Goal: Navigation & Orientation: Find specific page/section

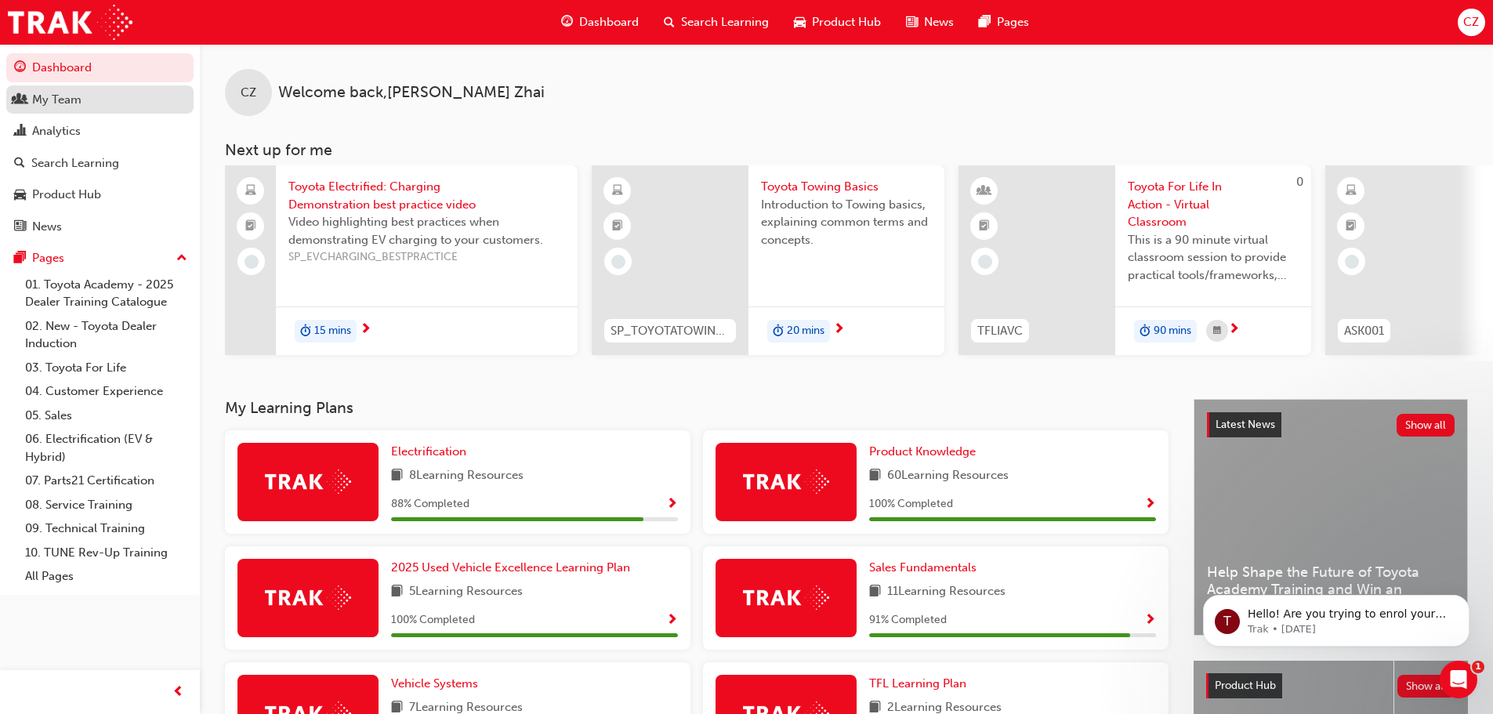
click at [72, 111] on link "My Team" at bounding box center [99, 99] width 187 height 29
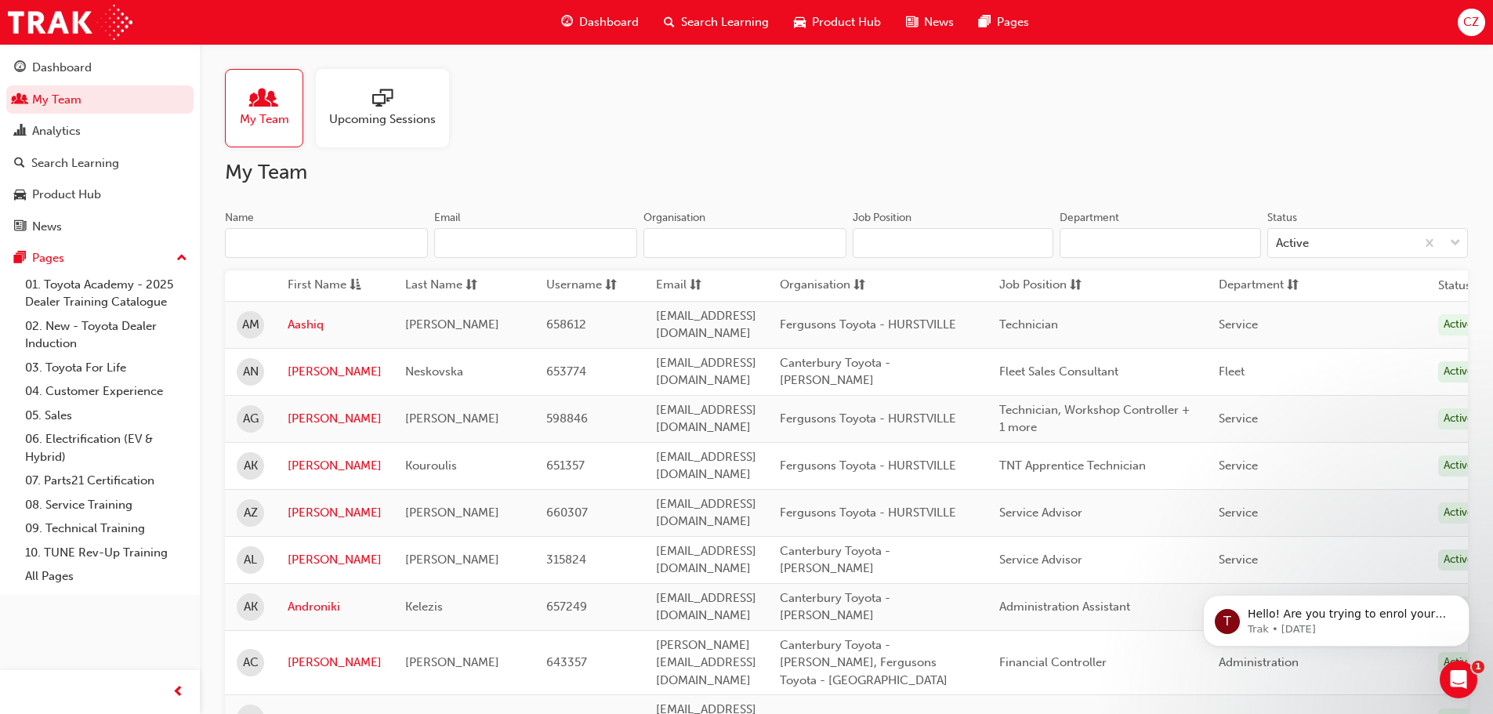
click at [582, 22] on span "Dashboard" at bounding box center [609, 22] width 60 height 18
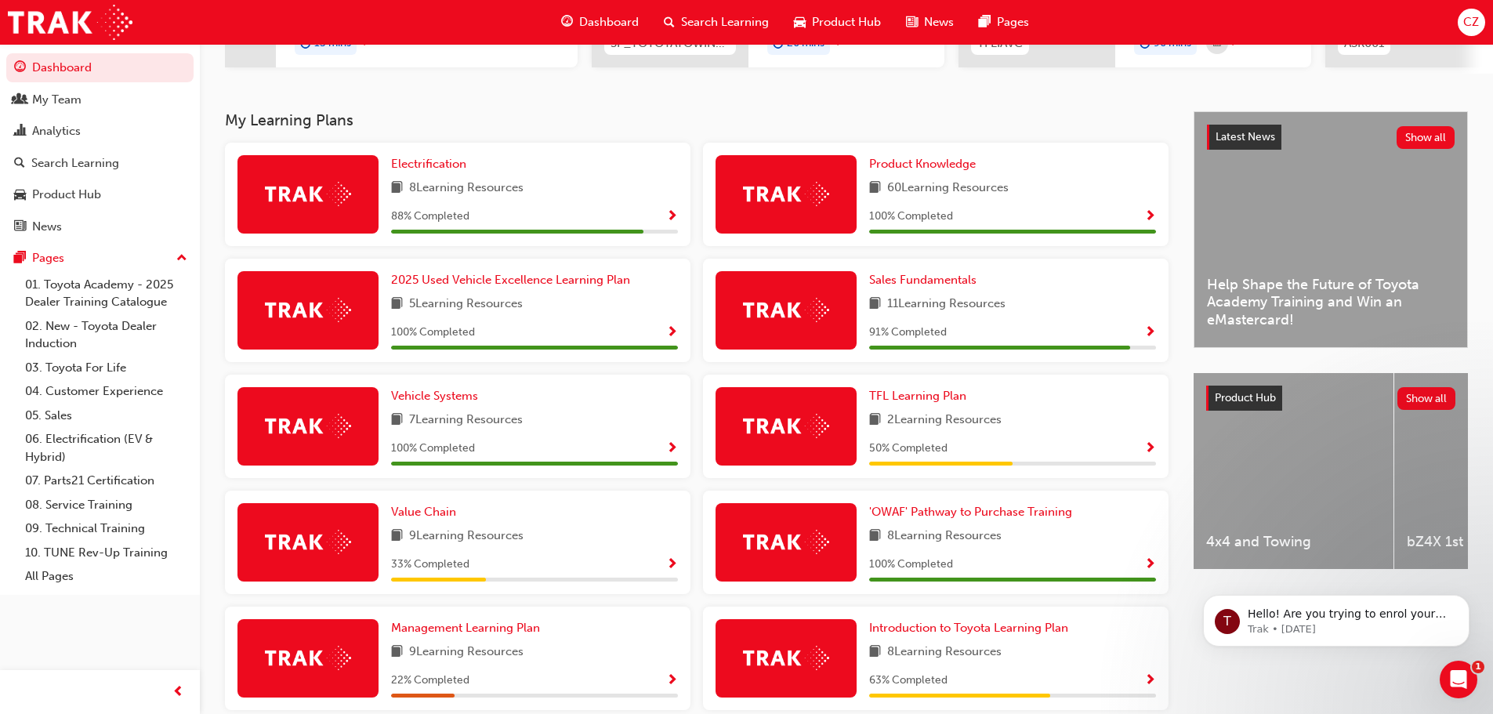
scroll to position [367, 0]
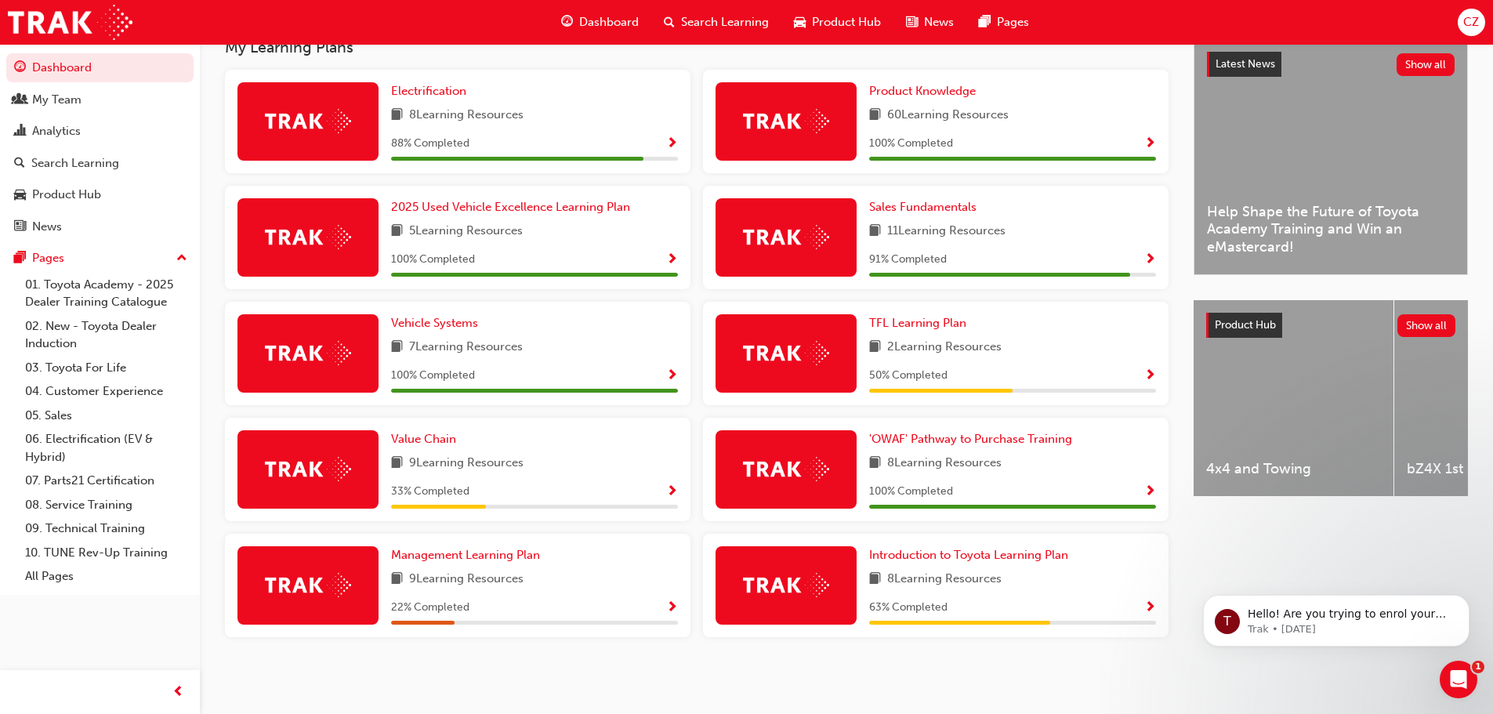
click at [669, 489] on span "Show Progress" at bounding box center [672, 492] width 12 height 14
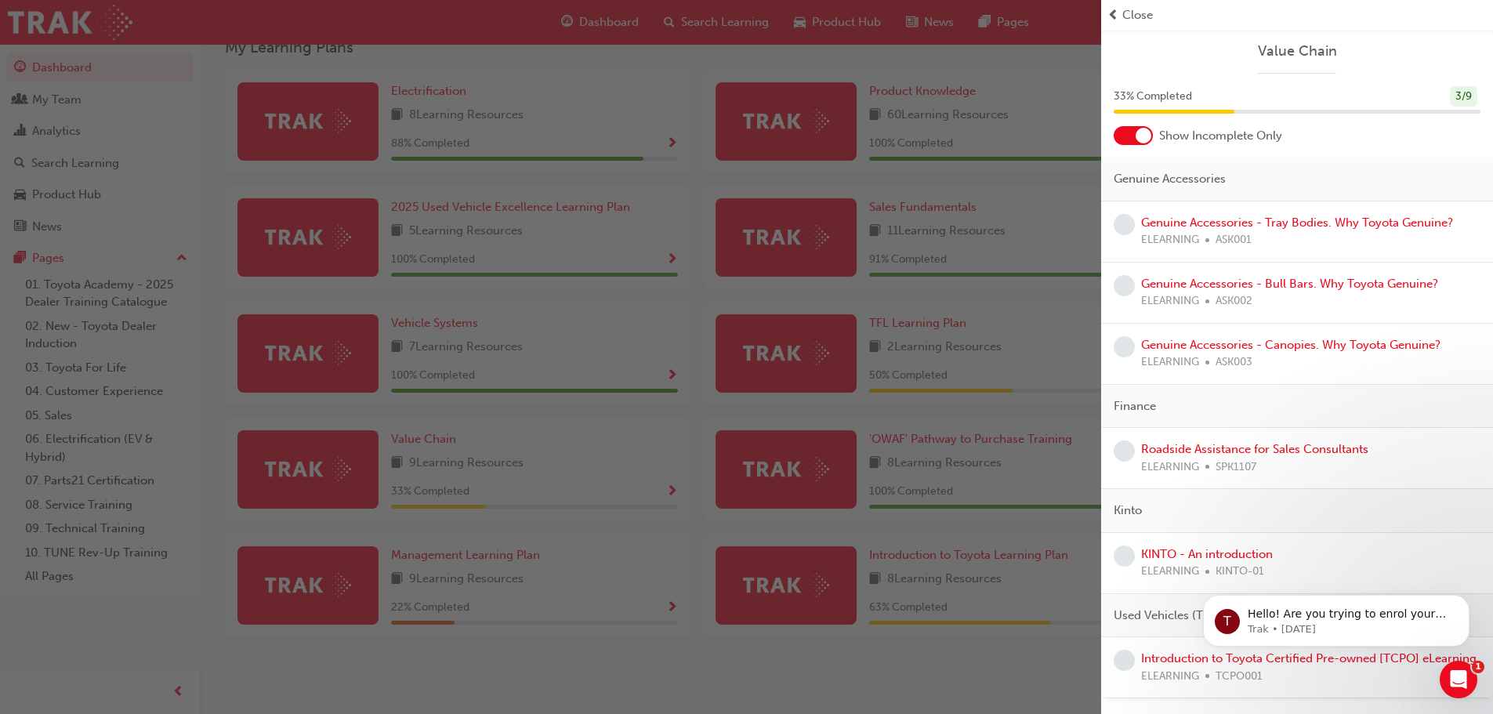
scroll to position [2, 0]
click at [1139, 20] on span "Close" at bounding box center [1137, 15] width 31 height 18
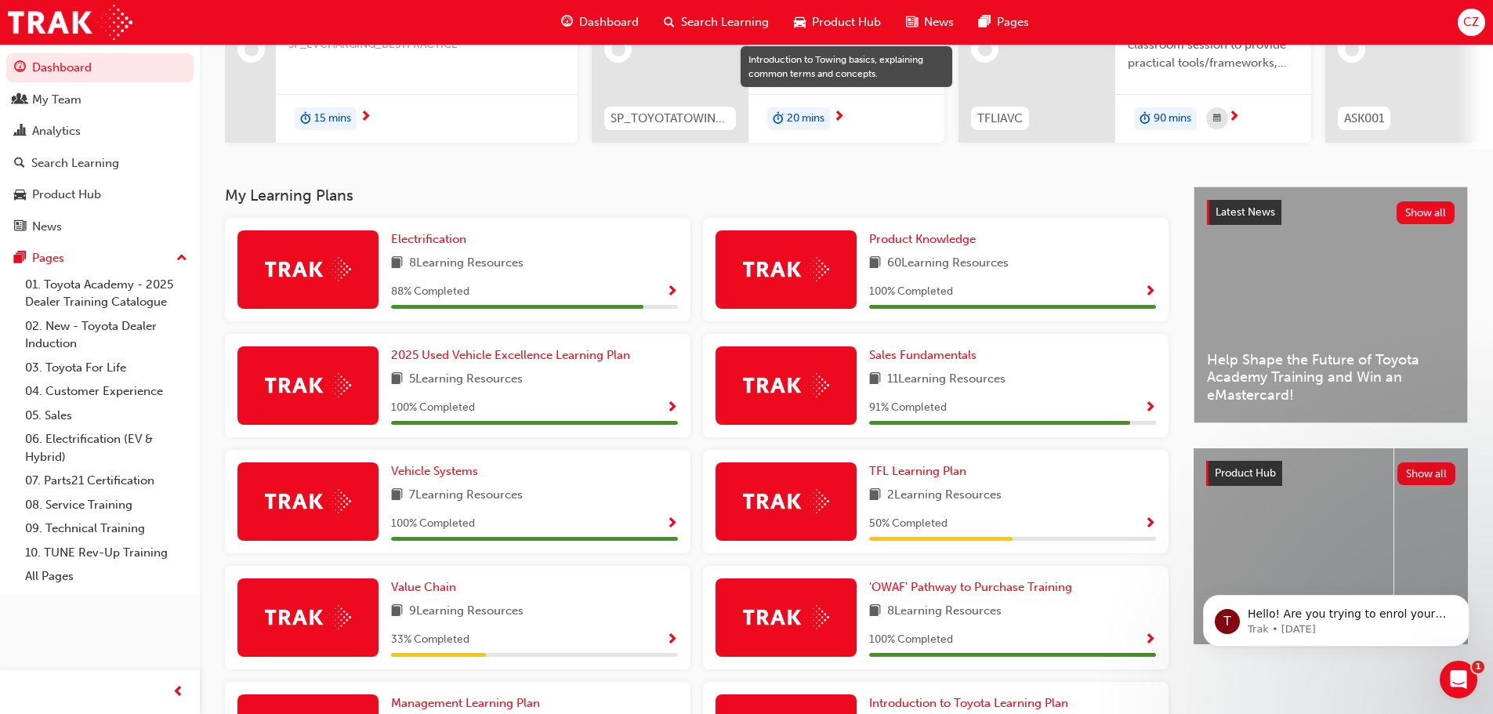
scroll to position [0, 0]
